Goal: Check status: Check status

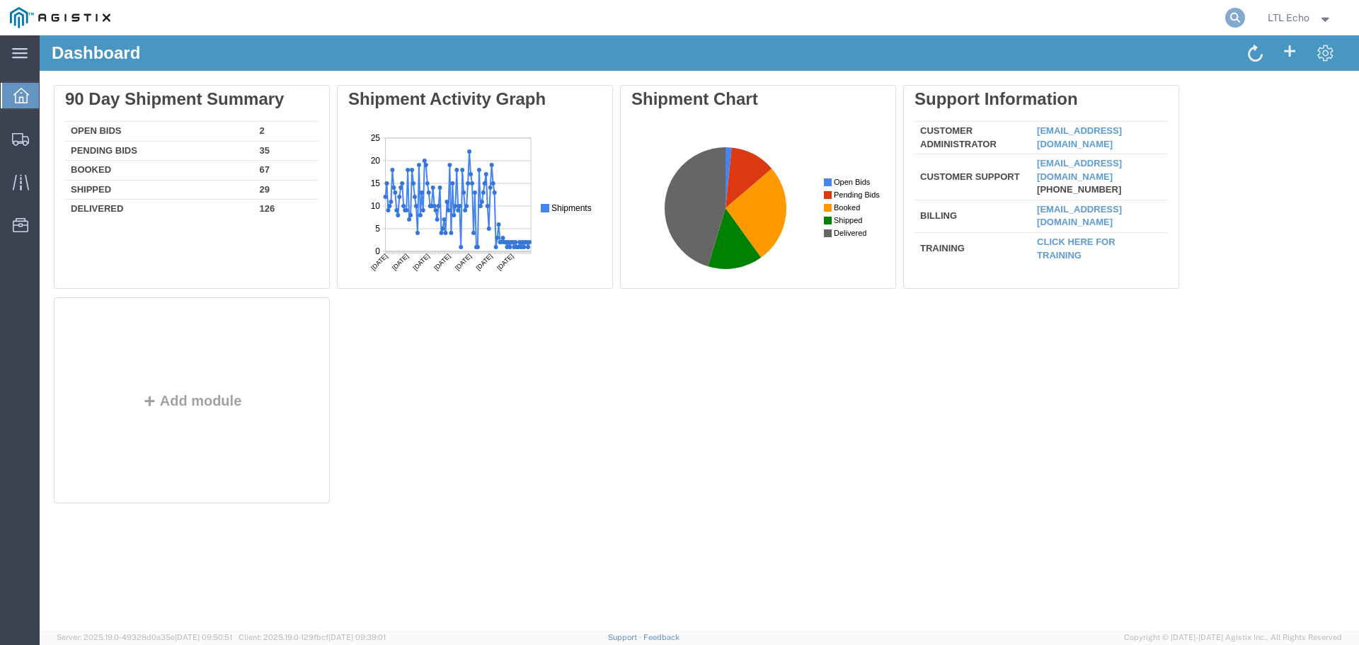
click at [1230, 19] on icon at bounding box center [1235, 18] width 20 height 20
paste input "56848662"
type input "56848662"
click at [1234, 14] on icon at bounding box center [1235, 18] width 20 height 20
